Goal: Task Accomplishment & Management: Use online tool/utility

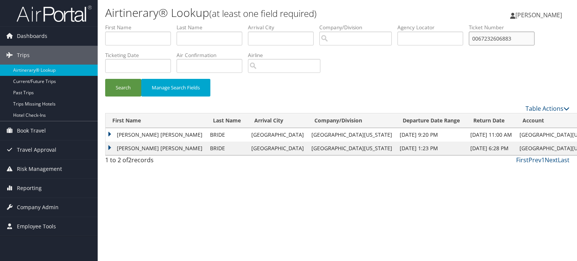
click at [477, 34] on input "0067232606883" at bounding box center [502, 39] width 66 height 14
click at [477, 35] on input "0067232606883" at bounding box center [502, 39] width 66 height 14
click at [424, 38] on input "text" at bounding box center [431, 39] width 66 height 14
paste input "D5B87K"
type input "D5B87K"
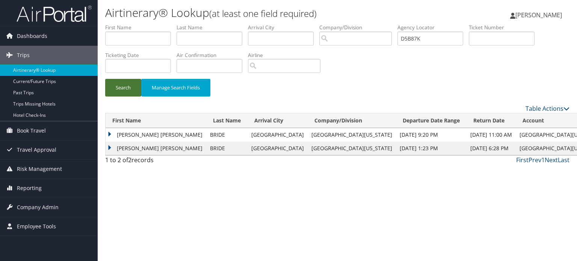
click at [114, 92] on button "Search" at bounding box center [123, 88] width 36 height 18
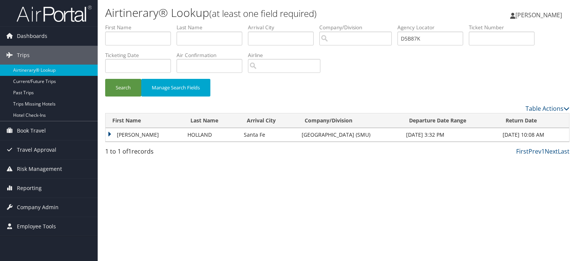
click at [150, 135] on td "[PERSON_NAME]" at bounding box center [145, 135] width 78 height 14
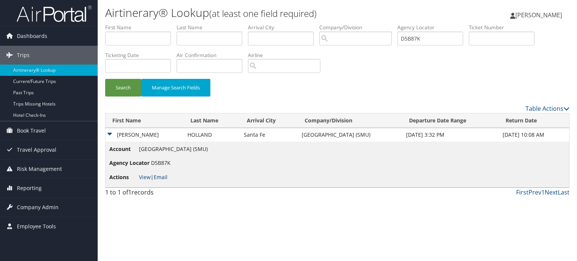
click at [159, 177] on link "Email" at bounding box center [161, 177] width 14 height 7
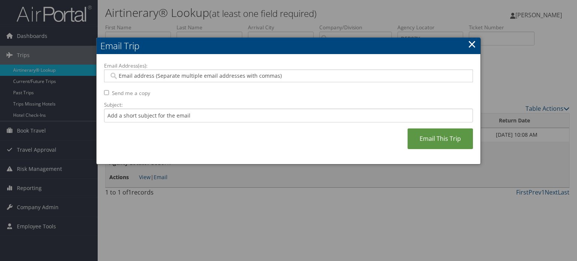
click at [162, 71] on div at bounding box center [288, 76] width 369 height 13
paste input "[EMAIL_ADDRESS][DOMAIN_NAME]"
type input "[EMAIL_ADDRESS][DOMAIN_NAME]"
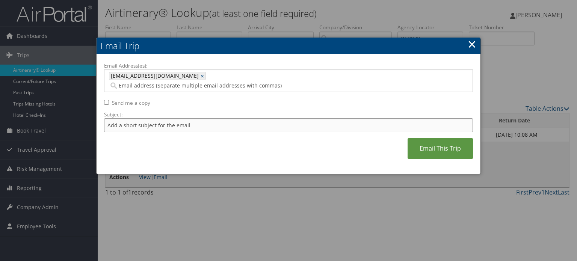
click at [164, 118] on input "Subject:" at bounding box center [288, 125] width 369 height 14
click at [232, 118] on input "American air flight confirmation [DATE] - [DATE]" at bounding box center [288, 125] width 369 height 14
type input "American air flight confirmation [DATE] - [DATE]"
click at [444, 138] on link "Email This Trip" at bounding box center [440, 148] width 65 height 21
